Goal: Transaction & Acquisition: Purchase product/service

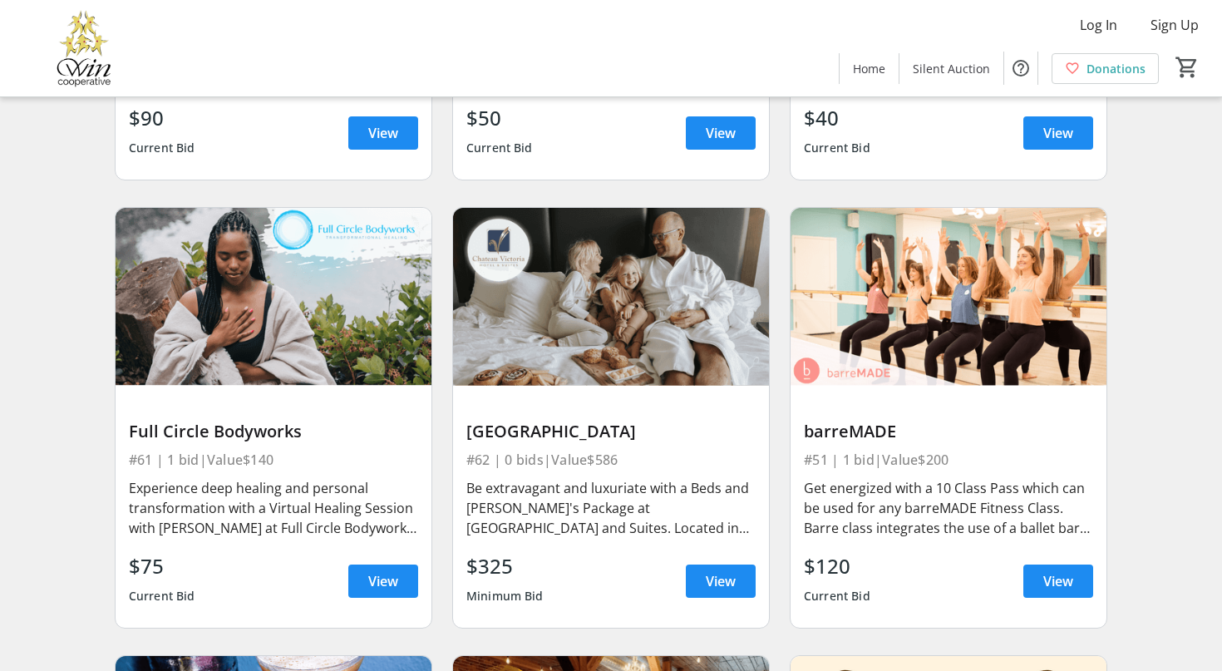
scroll to position [982, 0]
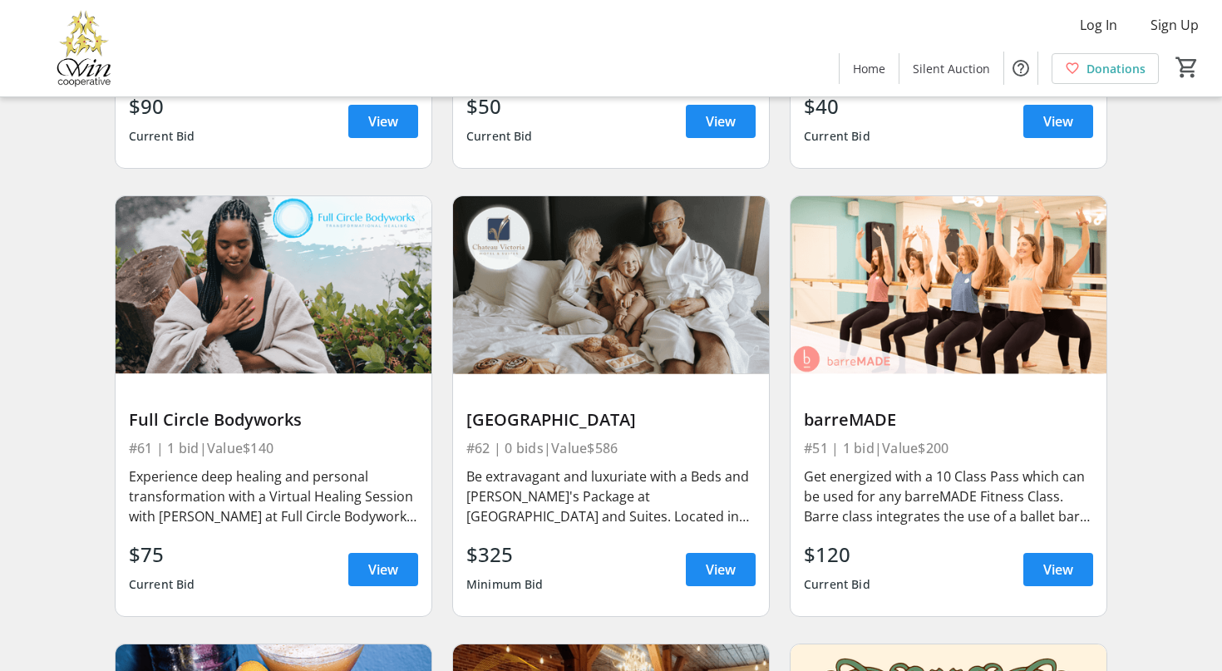
click at [549, 410] on div "[GEOGRAPHIC_DATA]" at bounding box center [610, 420] width 289 height 20
click at [510, 484] on div "Be extravagant and luxuriate with a Beds and [PERSON_NAME]'s Package at [GEOGRA…" at bounding box center [610, 496] width 289 height 60
click at [735, 559] on span "View" at bounding box center [721, 569] width 30 height 20
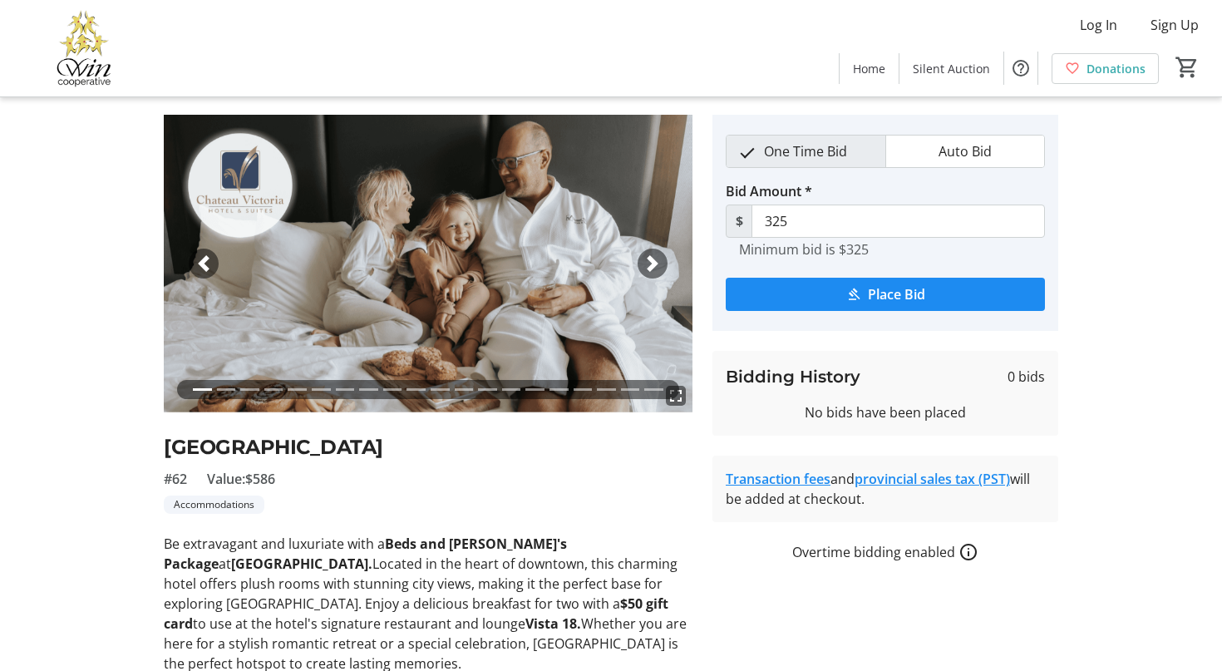
scroll to position [38, 0]
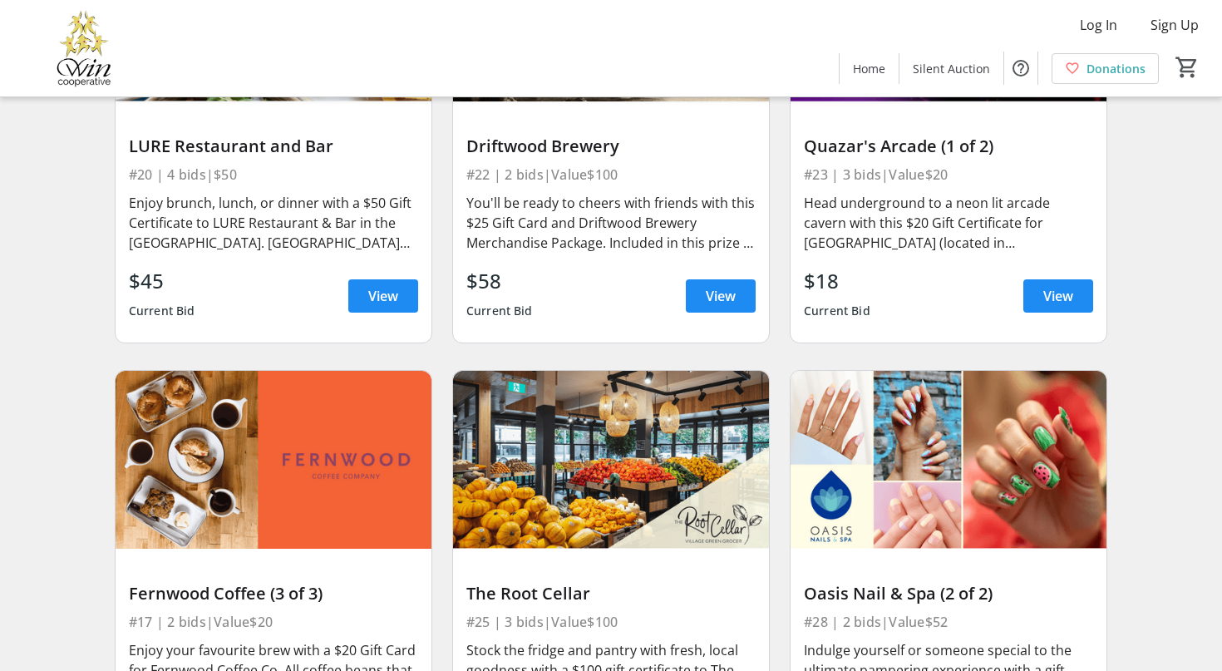
scroll to position [4916, 0]
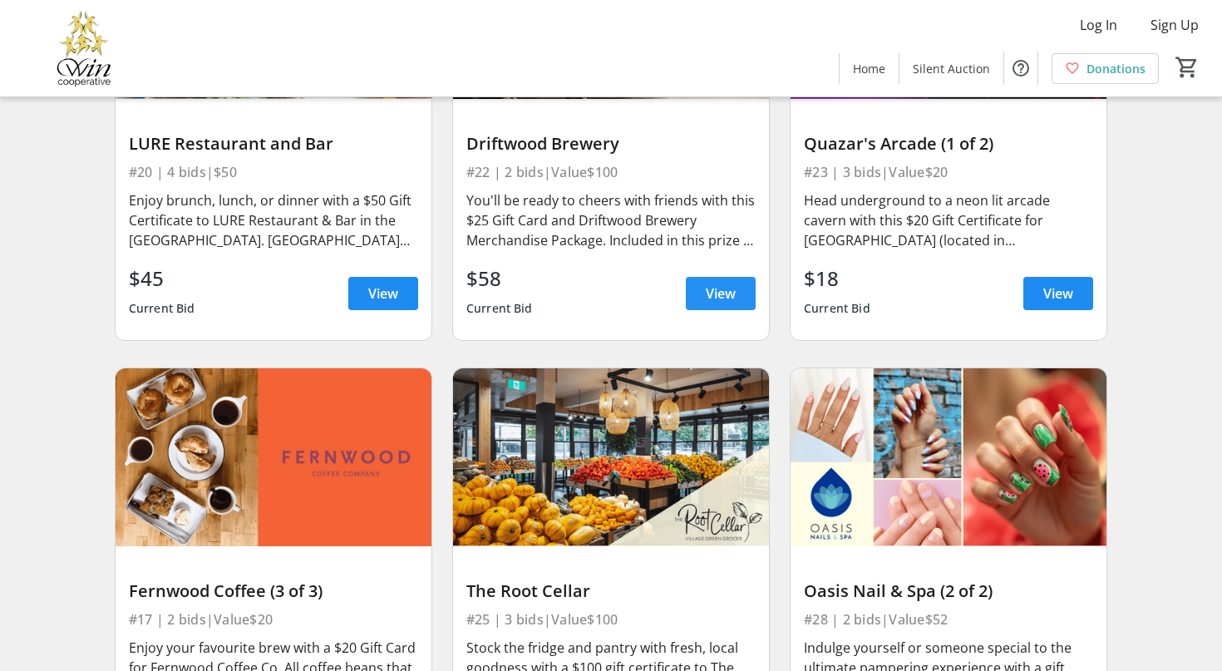
click at [712, 283] on span "View" at bounding box center [721, 293] width 30 height 20
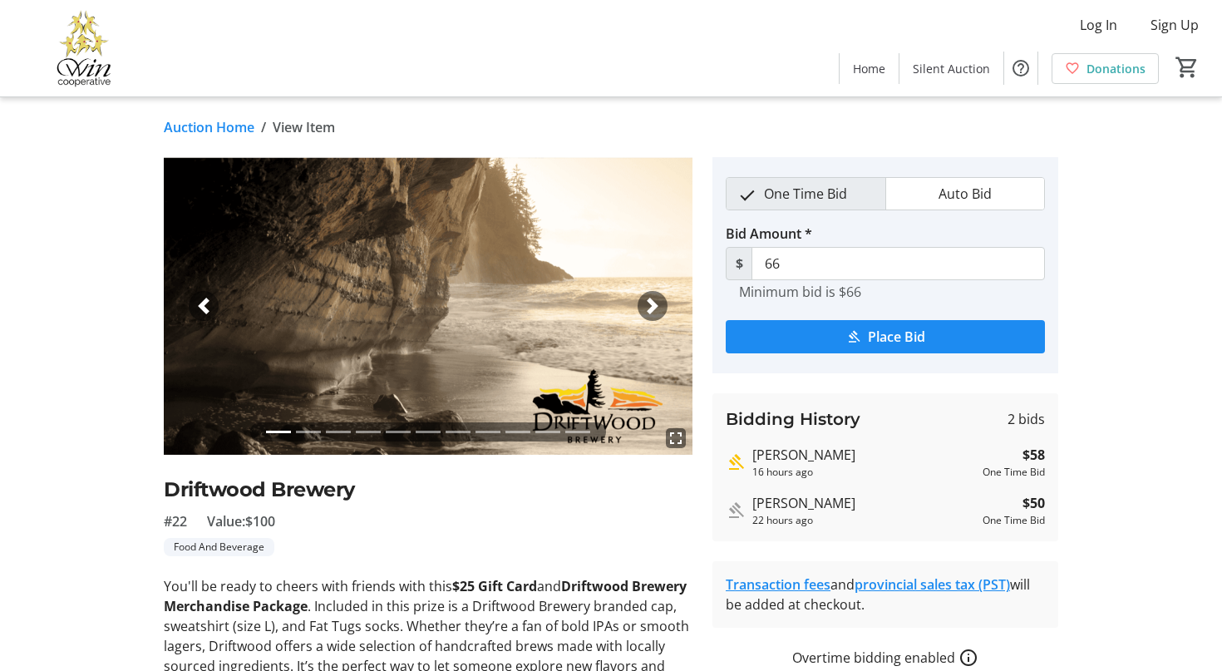
click at [657, 307] on span "button" at bounding box center [652, 306] width 17 height 17
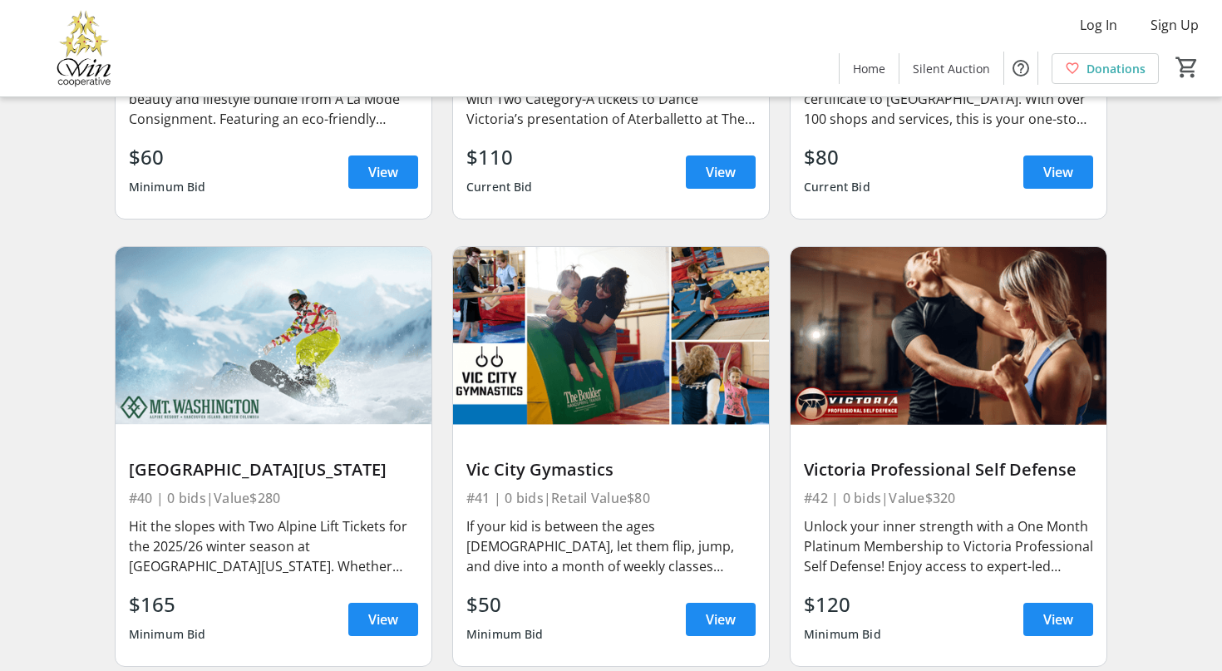
scroll to position [7275, 0]
